Goal: Task Accomplishment & Management: Use online tool/utility

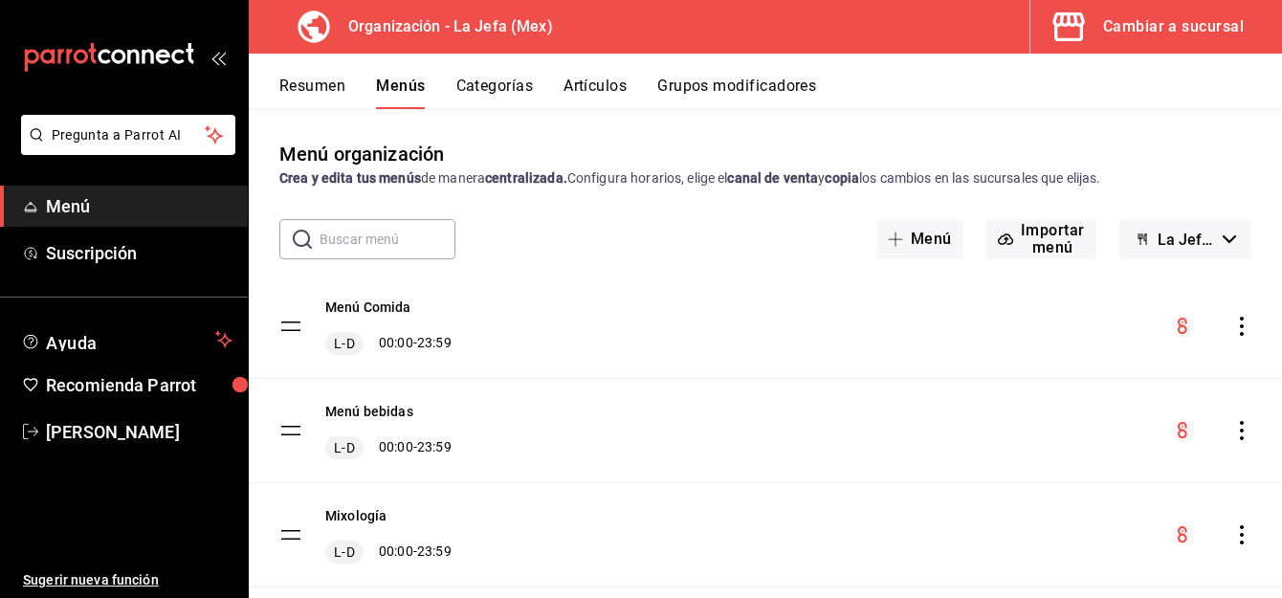
click at [1153, 16] on div "Cambiar a sucursal" at bounding box center [1173, 26] width 141 height 27
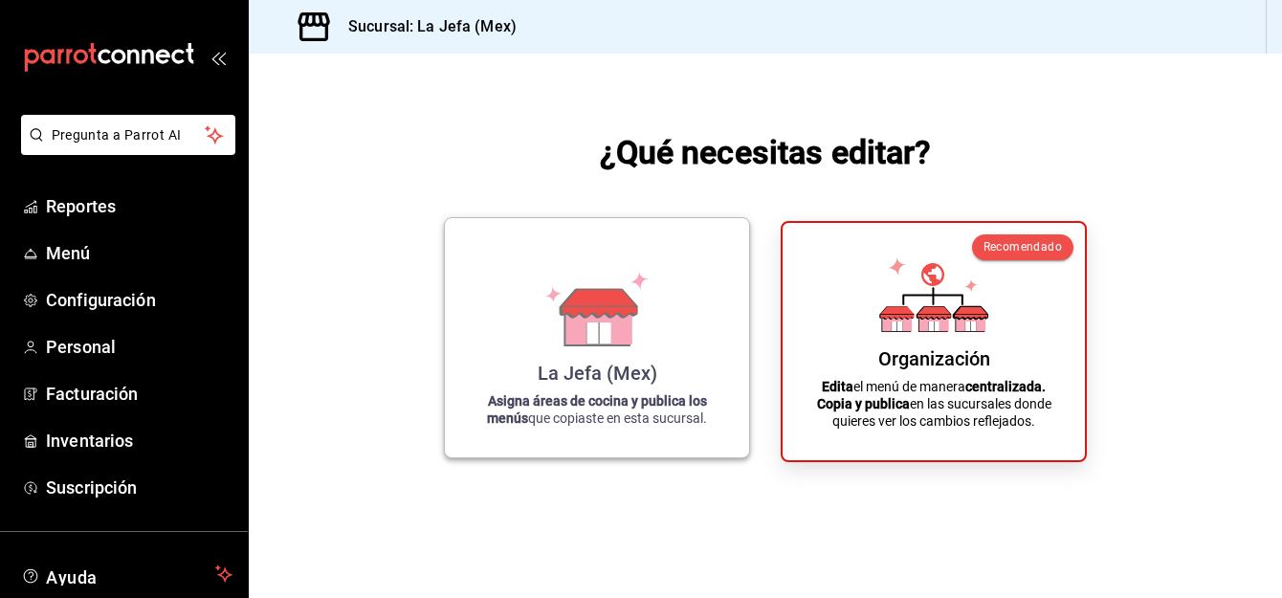
click at [593, 321] on icon at bounding box center [599, 323] width 66 height 41
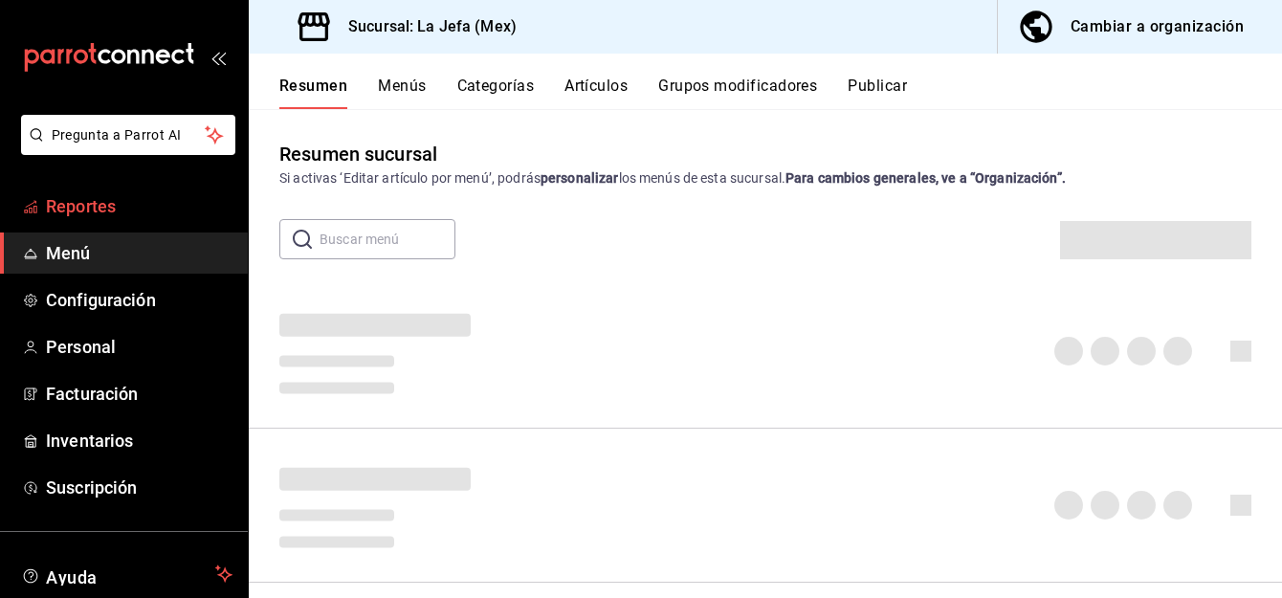
click at [102, 212] on span "Reportes" at bounding box center [139, 206] width 187 height 26
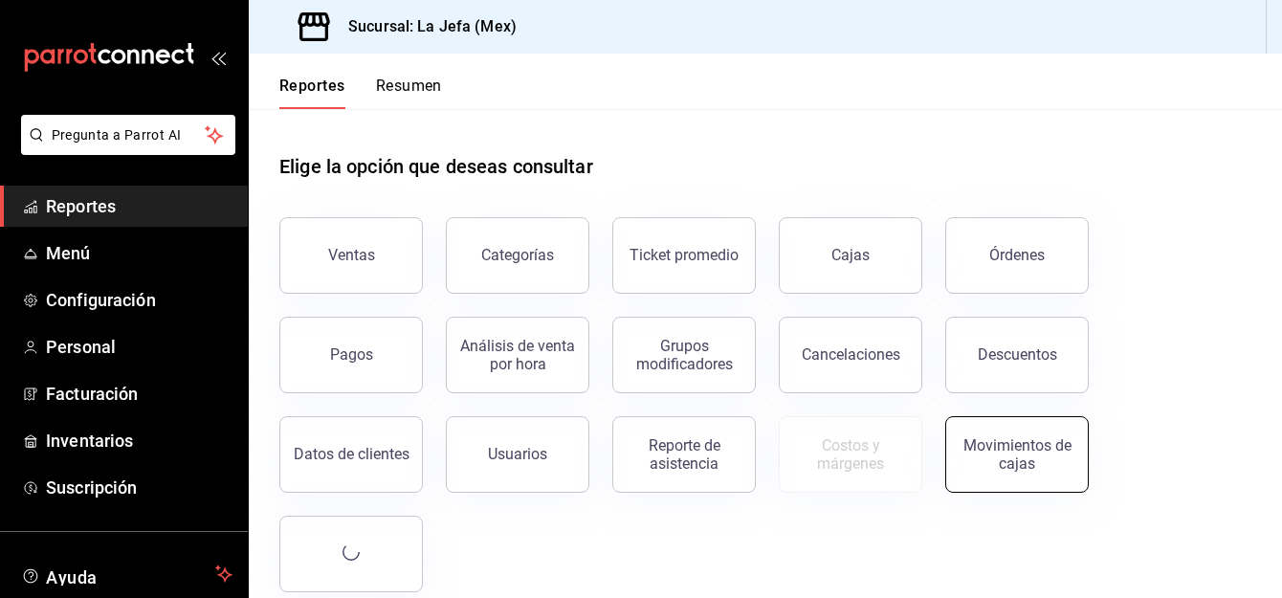
click at [1032, 437] on div "Movimientos de cajas" at bounding box center [1017, 454] width 119 height 36
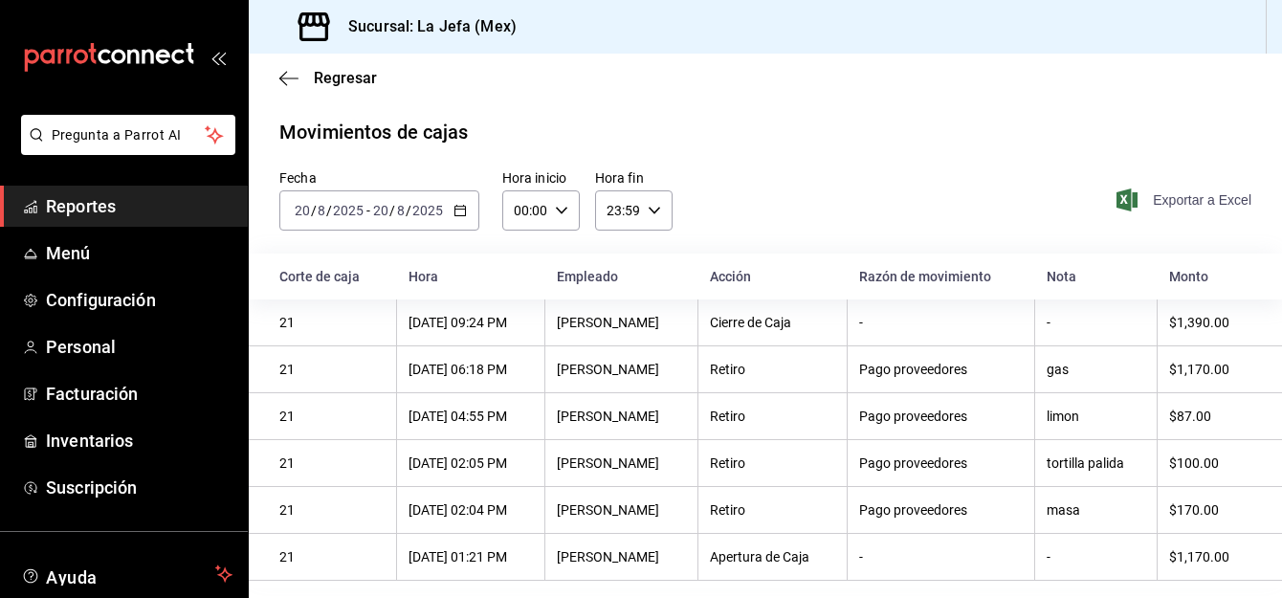
click at [1204, 195] on span "Exportar a Excel" at bounding box center [1186, 200] width 131 height 23
click at [1152, 205] on span "Exportar a Excel" at bounding box center [1186, 200] width 131 height 23
